Goal: Task Accomplishment & Management: Manage account settings

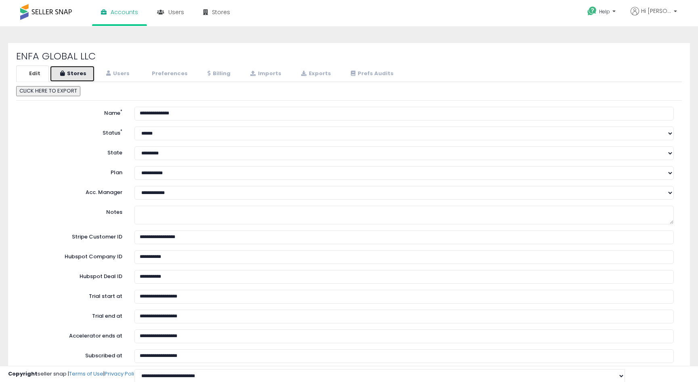
click at [70, 75] on link "Stores" at bounding box center [72, 73] width 45 height 17
click at [64, 73] on icon at bounding box center [62, 73] width 4 height 5
click at [72, 75] on link "Stores" at bounding box center [72, 73] width 45 height 17
click at [73, 73] on link "Stores" at bounding box center [72, 73] width 45 height 17
click at [98, 73] on link "Users" at bounding box center [117, 73] width 42 height 17
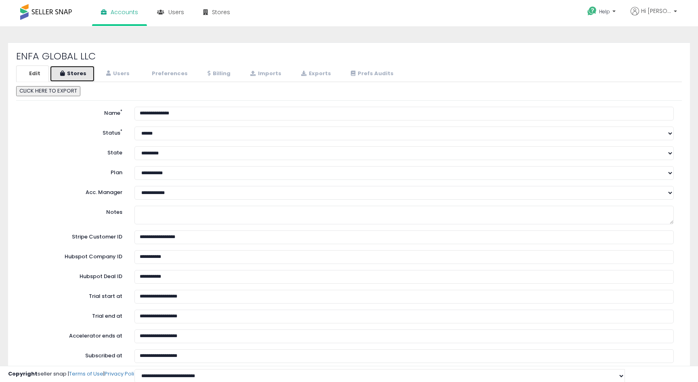
click at [73, 75] on link "Stores" at bounding box center [72, 73] width 45 height 17
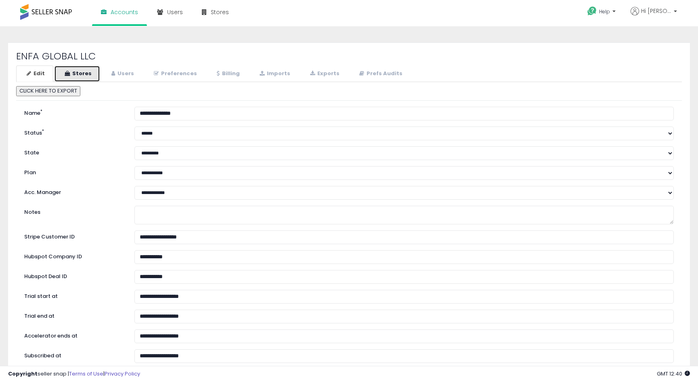
click at [86, 74] on link "Stores" at bounding box center [77, 73] width 46 height 17
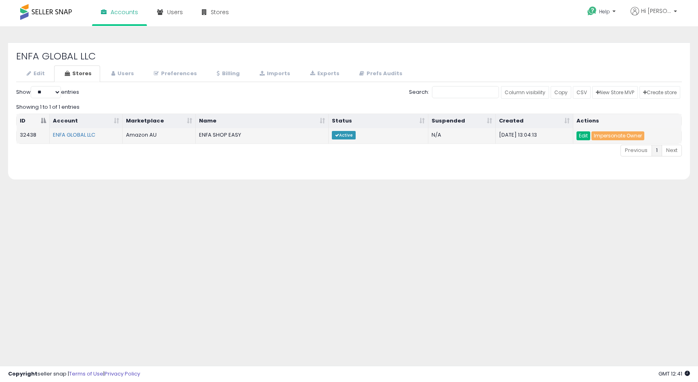
click at [577, 137] on link "Edit" at bounding box center [584, 135] width 14 height 9
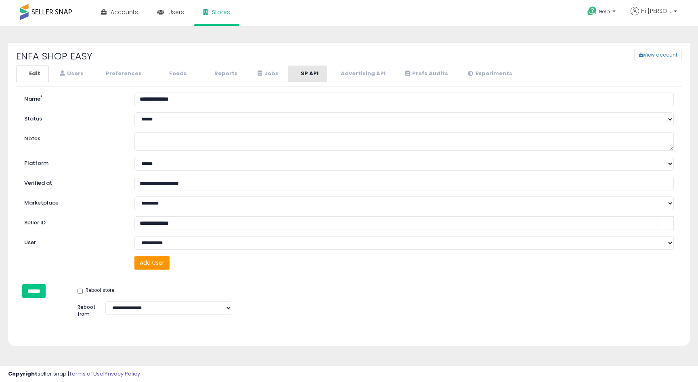
select select "**"
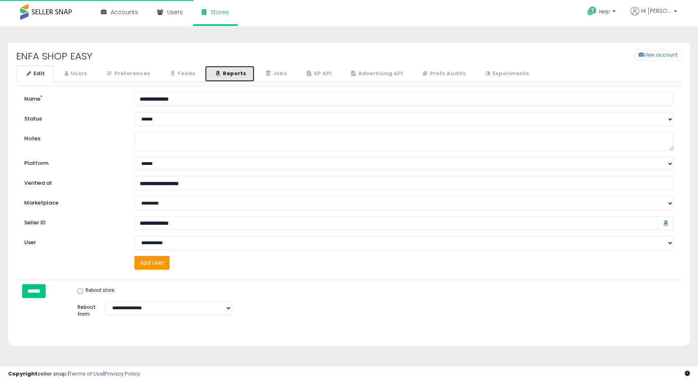
click at [235, 72] on link "Reports" at bounding box center [230, 73] width 50 height 17
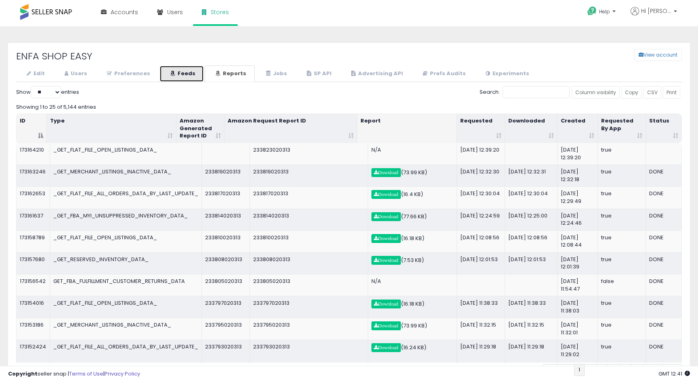
click at [170, 71] on icon at bounding box center [172, 73] width 5 height 5
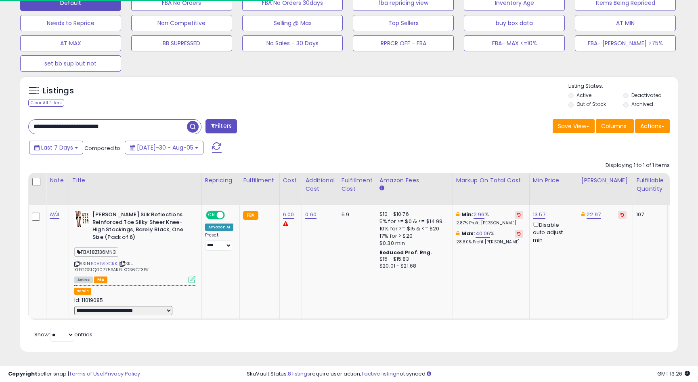
scroll to position [166, 382]
